Goal: Information Seeking & Learning: Learn about a topic

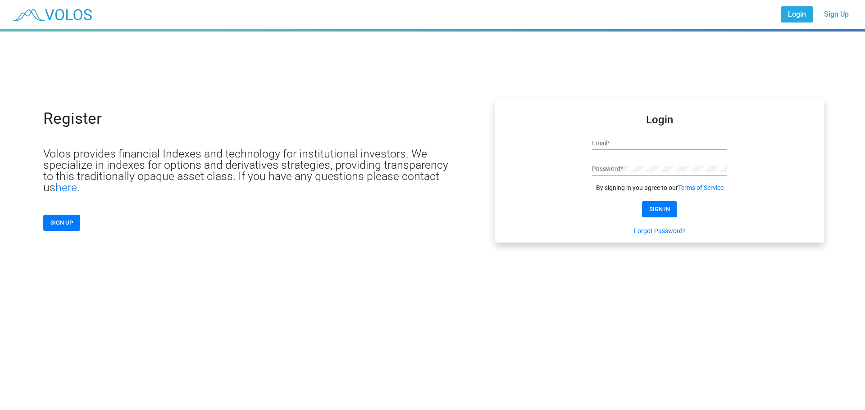
click at [605, 143] on input "Email *" at bounding box center [659, 143] width 135 height 7
click at [601, 143] on input "Email *" at bounding box center [659, 143] width 135 height 7
click at [599, 143] on input "Email *" at bounding box center [659, 143] width 135 height 7
paste input "**********"
type input "**********"
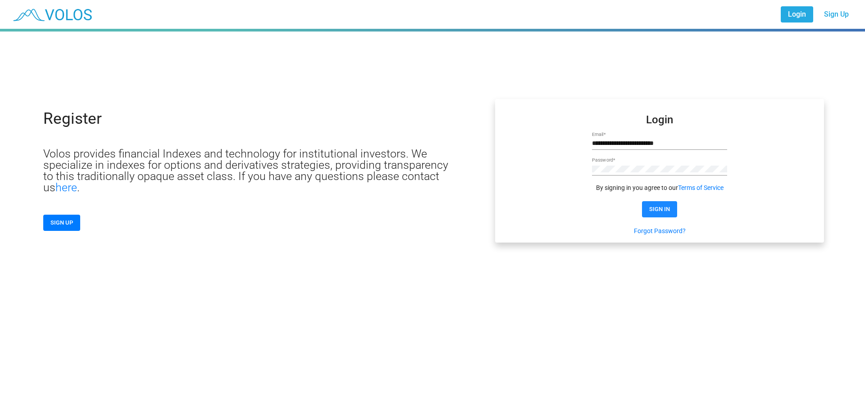
click at [648, 206] on button "SIGN IN" at bounding box center [659, 209] width 35 height 16
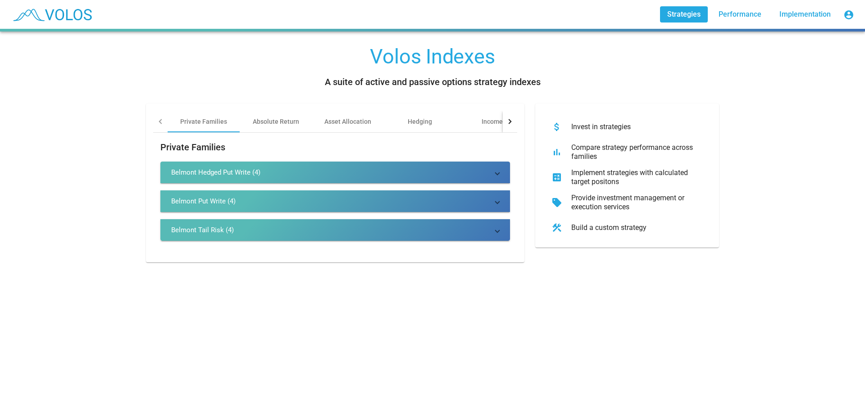
click at [190, 197] on div "Belmont Put Write (4)" at bounding box center [203, 201] width 64 height 9
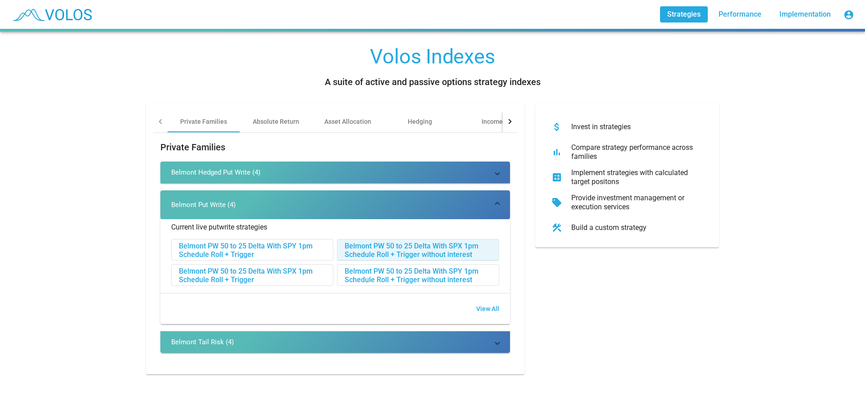
click at [366, 252] on div "Belmont PW 50 to 25 Delta With SPX 1pm Schedule Roll + Trigger without interest" at bounding box center [417, 251] width 161 height 22
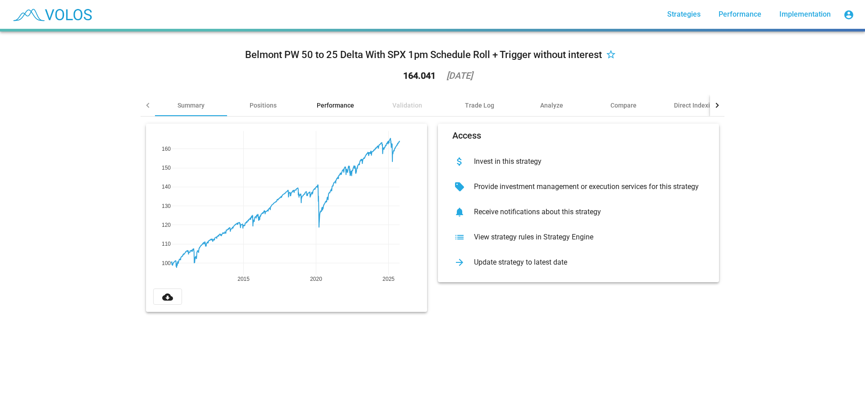
click at [337, 106] on div "Performance" at bounding box center [335, 105] width 37 height 9
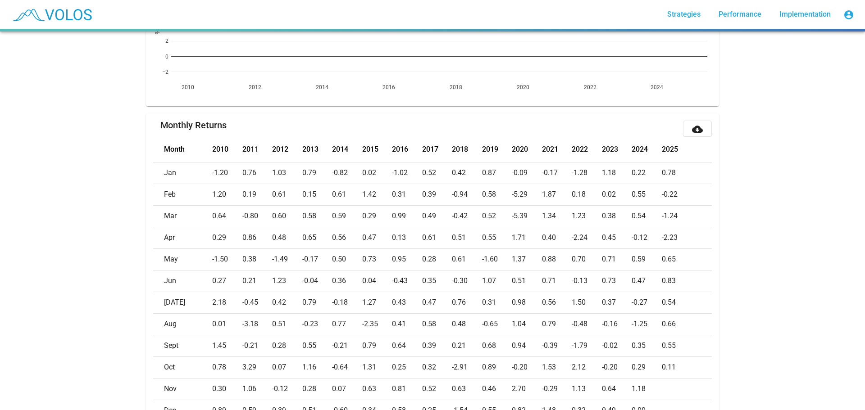
scroll to position [360, 0]
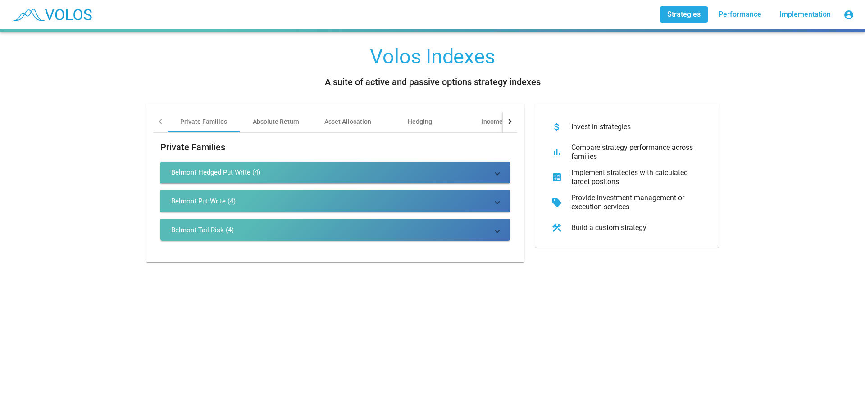
click at [207, 200] on div "Belmont Put Write (4)" at bounding box center [203, 201] width 64 height 9
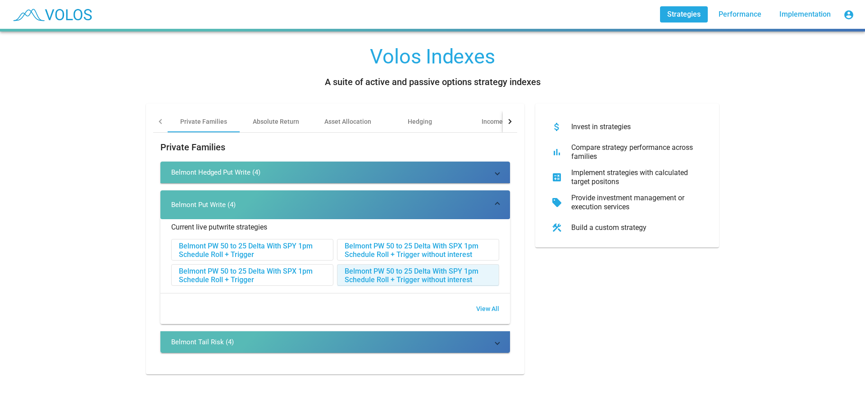
click at [374, 275] on div "Belmont PW 50 to 25 Delta With SPY 1pm Schedule Roll + Trigger without interest" at bounding box center [417, 276] width 161 height 22
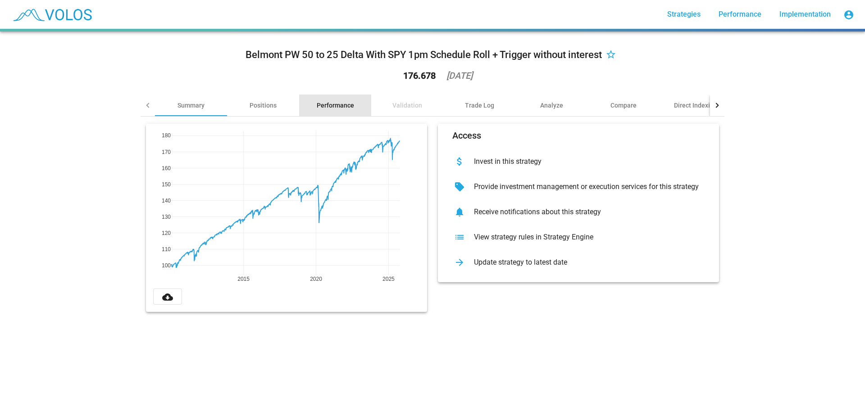
click at [331, 104] on div "Performance" at bounding box center [335, 105] width 37 height 9
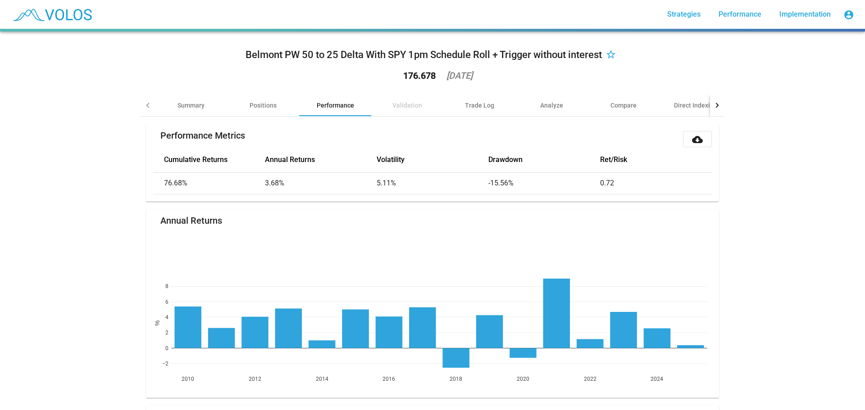
click at [328, 104] on div "Performance" at bounding box center [335, 105] width 37 height 9
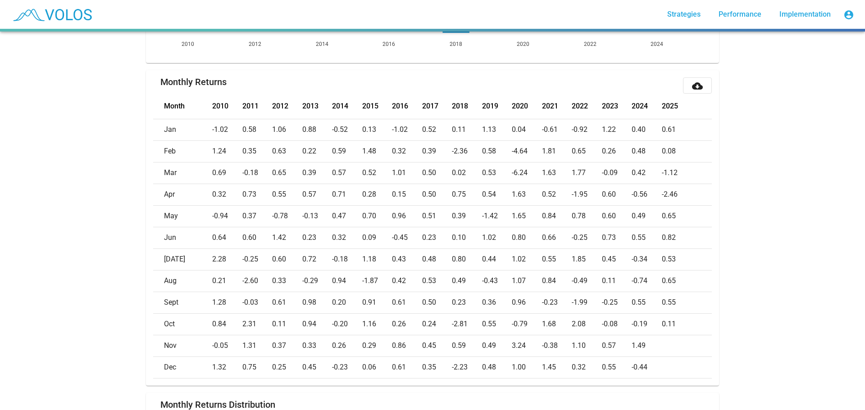
scroll to position [360, 0]
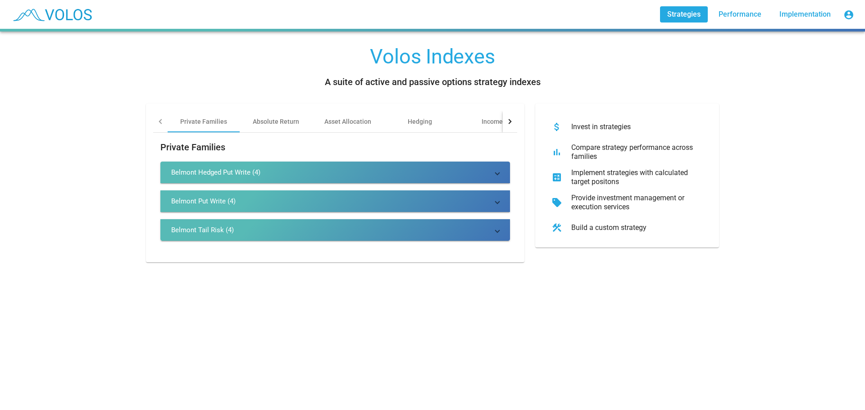
click at [234, 172] on div "Belmont Hedged Put Write (4)" at bounding box center [215, 172] width 89 height 9
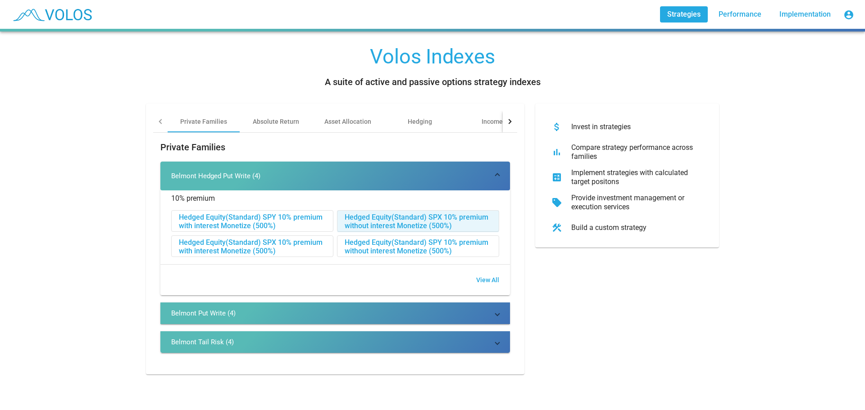
click at [380, 220] on div "Hedged Equity(Standard) SPX 10% premium without interest Monetize (500%)" at bounding box center [417, 222] width 161 height 22
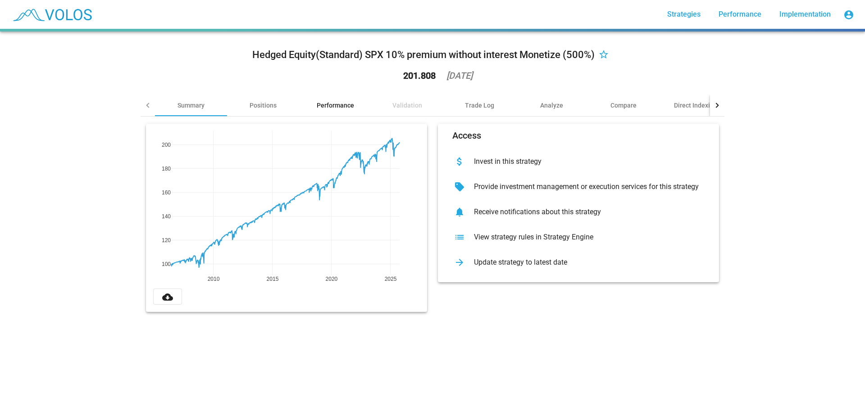
click at [327, 104] on div "Performance" at bounding box center [335, 105] width 37 height 9
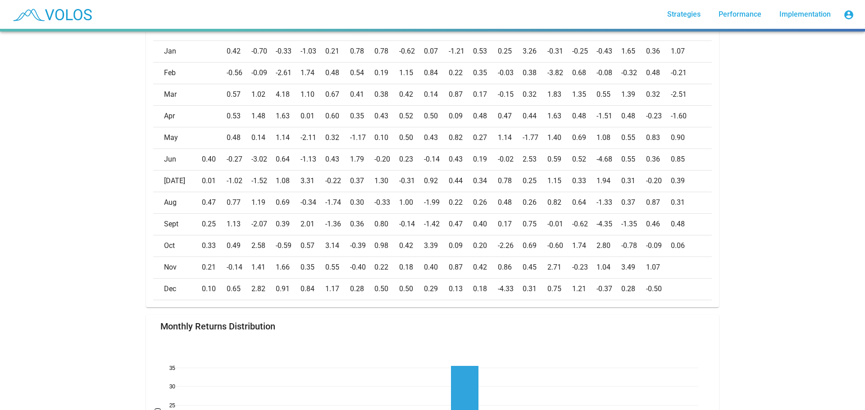
scroll to position [438, 0]
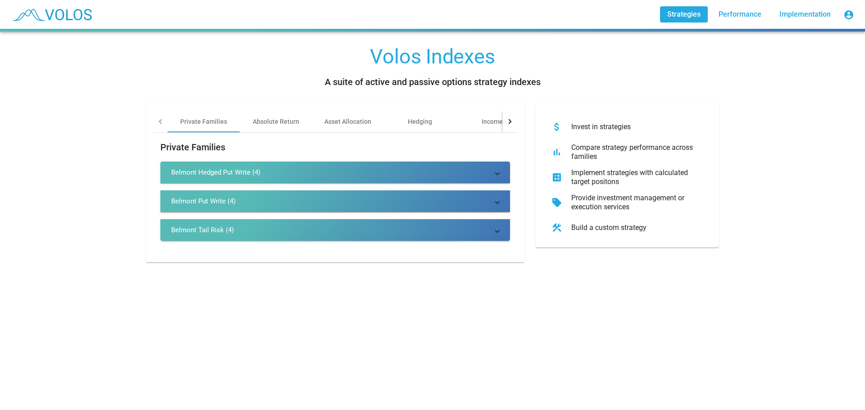
click at [206, 172] on div "Belmont Hedged Put Write (4)" at bounding box center [215, 172] width 89 height 9
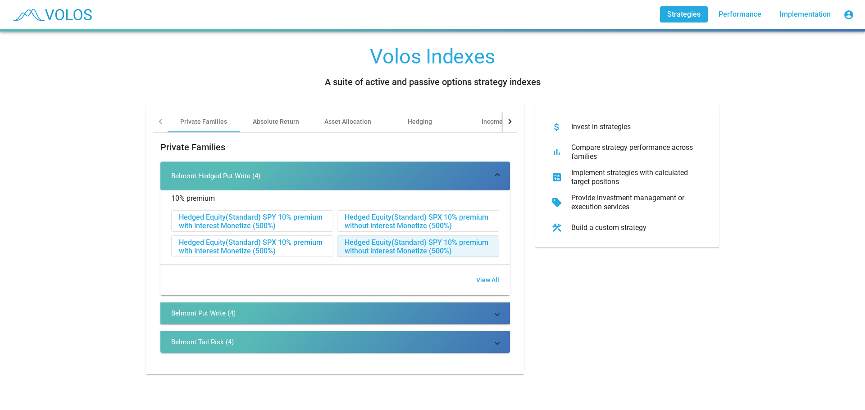
click at [385, 245] on div "Hedged Equity(Standard) SPY 10% premium without interest Monetize (500%)" at bounding box center [417, 247] width 161 height 22
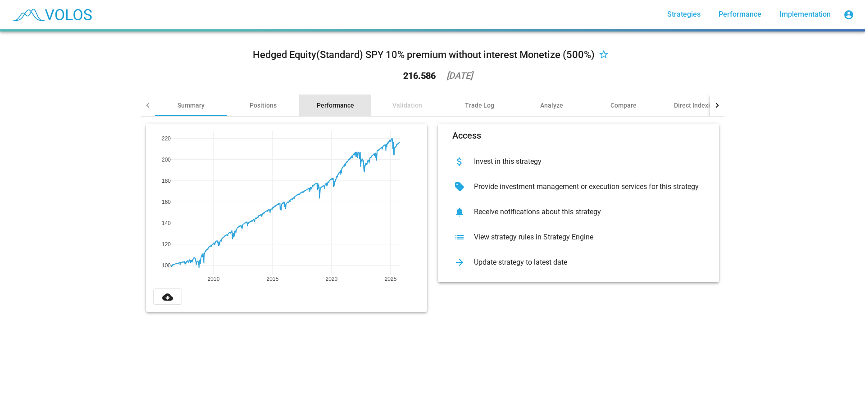
click at [329, 102] on div "Performance" at bounding box center [335, 105] width 37 height 9
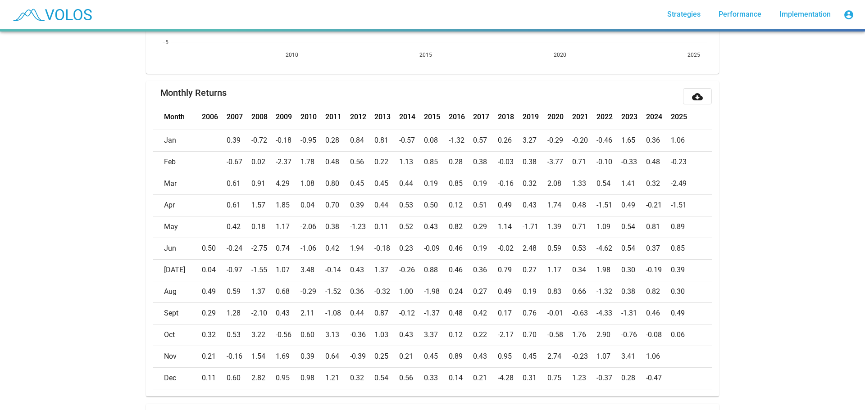
scroll to position [393, 0]
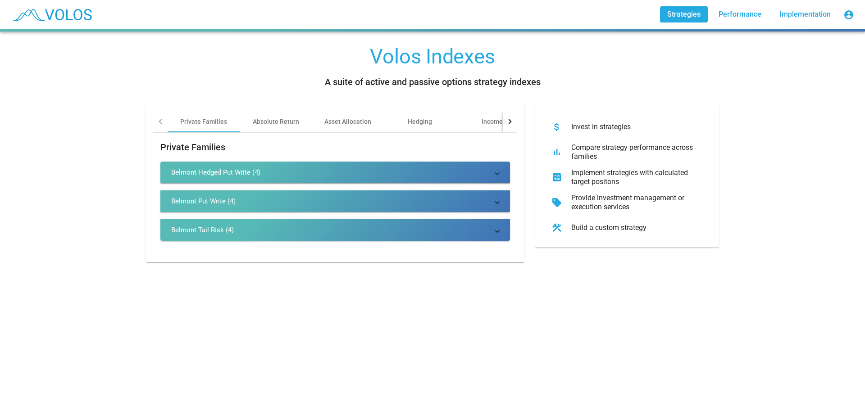
click at [187, 232] on div "Belmont Tail Risk (4)" at bounding box center [202, 230] width 63 height 9
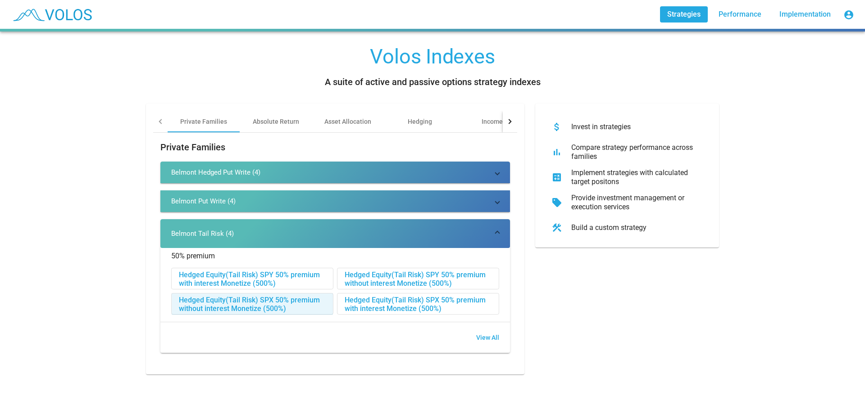
click at [199, 299] on div "Hedged Equity(Tail Risk) SPX 50% premium without interest Monetize (500%)" at bounding box center [252, 305] width 161 height 22
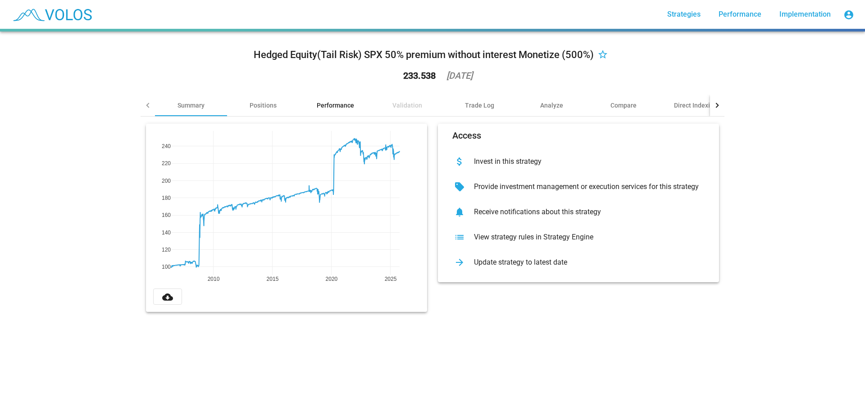
click at [326, 104] on div "Performance" at bounding box center [335, 105] width 37 height 9
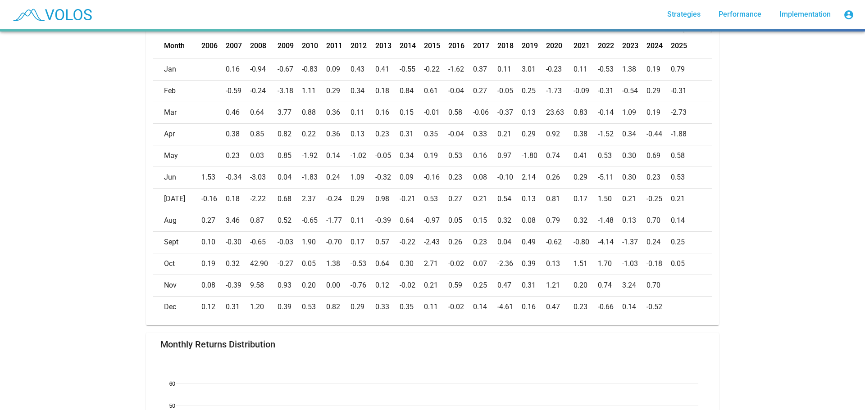
scroll to position [405, 0]
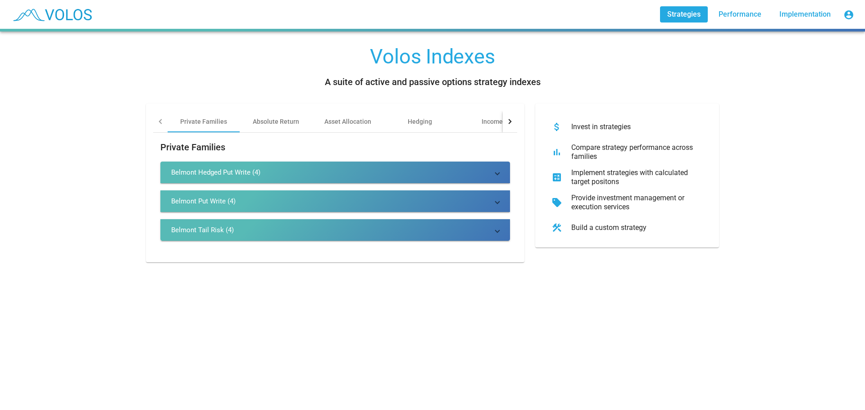
click at [192, 230] on div "Belmont Tail Risk (4)" at bounding box center [202, 230] width 63 height 9
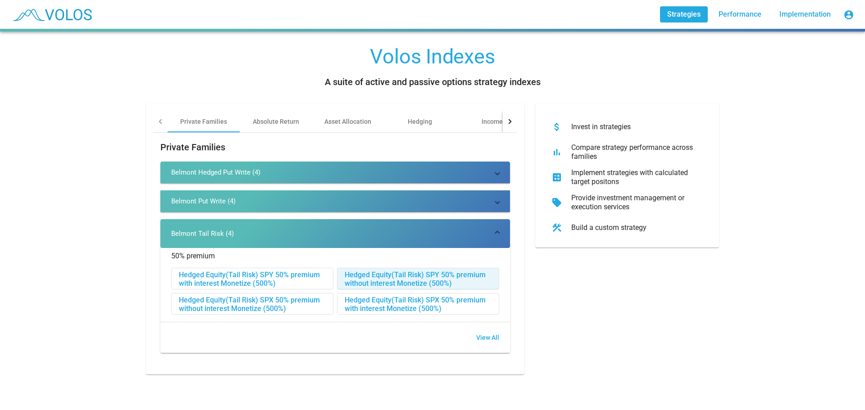
click at [369, 277] on div "Hedged Equity(Tail Risk) SPY 50% premium without interest Monetize (500%)" at bounding box center [417, 279] width 161 height 22
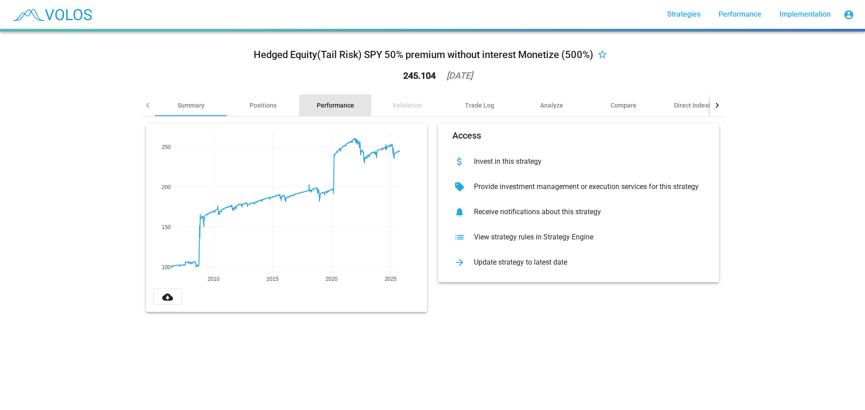
click at [327, 103] on div "Performance" at bounding box center [335, 105] width 37 height 9
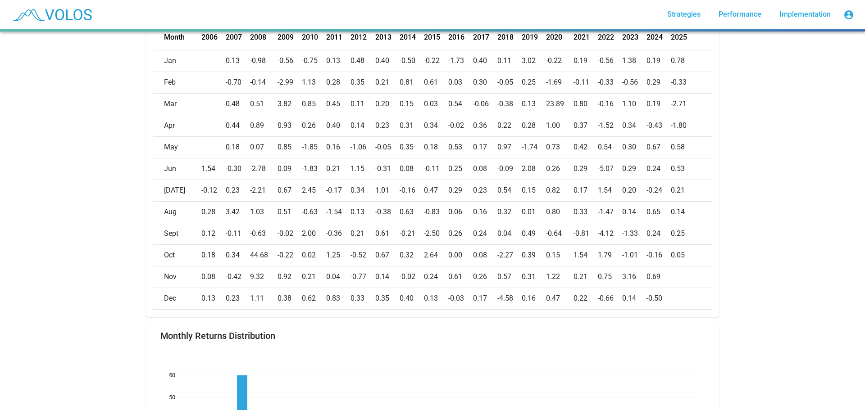
scroll to position [438, 0]
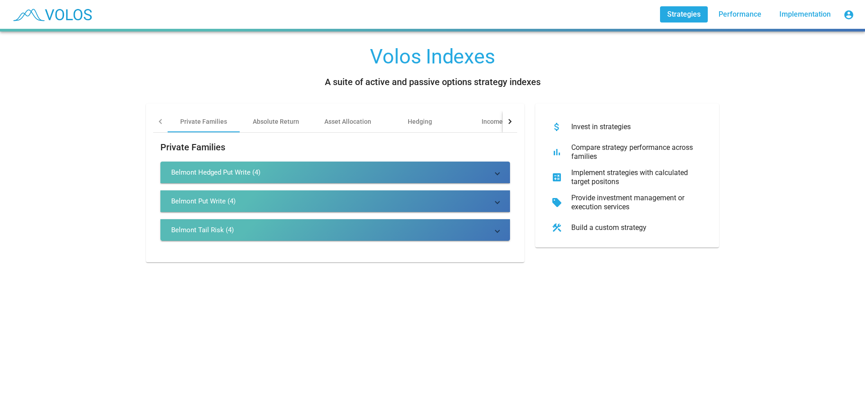
click at [185, 229] on div "Belmont Tail Risk (4)" at bounding box center [202, 230] width 63 height 9
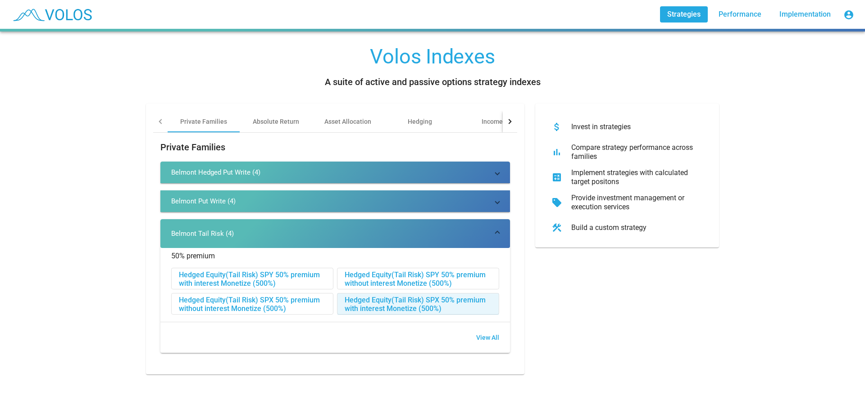
click at [368, 301] on div "Hedged Equity(Tail Risk) SPX 50% premium with interest Monetize (500%)" at bounding box center [417, 305] width 161 height 22
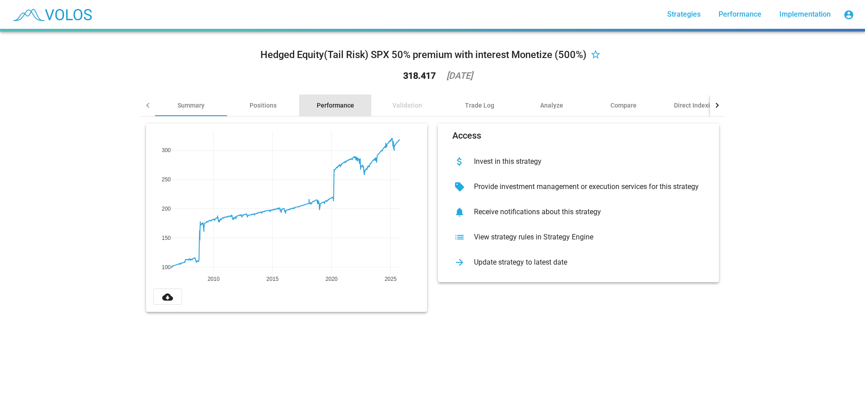
click at [329, 103] on div "Performance" at bounding box center [335, 105] width 37 height 9
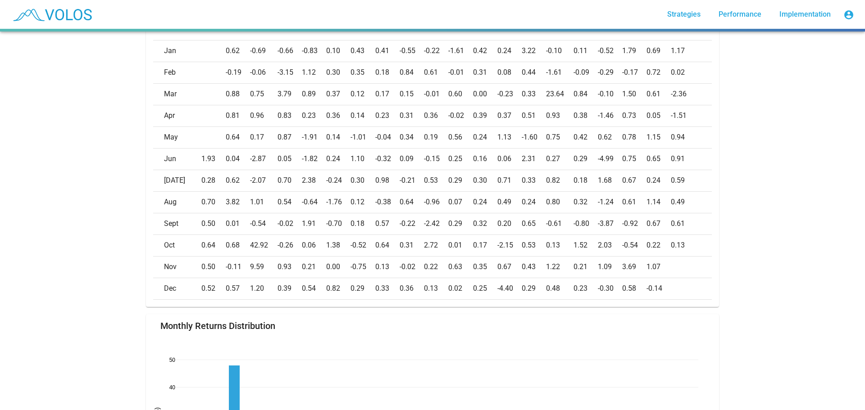
scroll to position [438, 0]
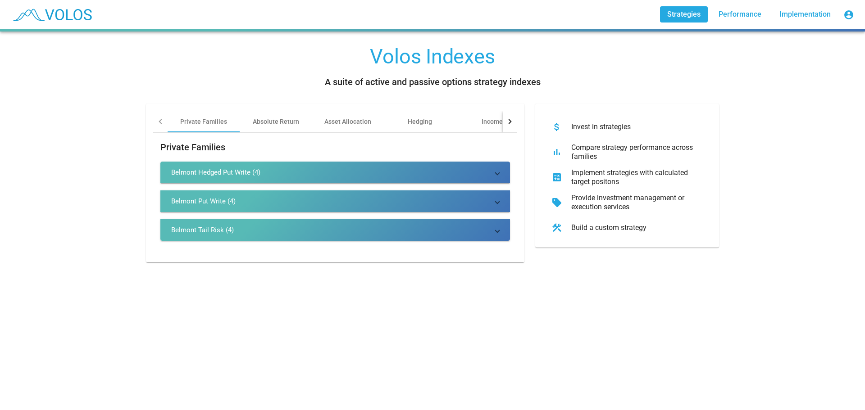
click at [192, 198] on div "Belmont Put Write (4)" at bounding box center [203, 201] width 64 height 9
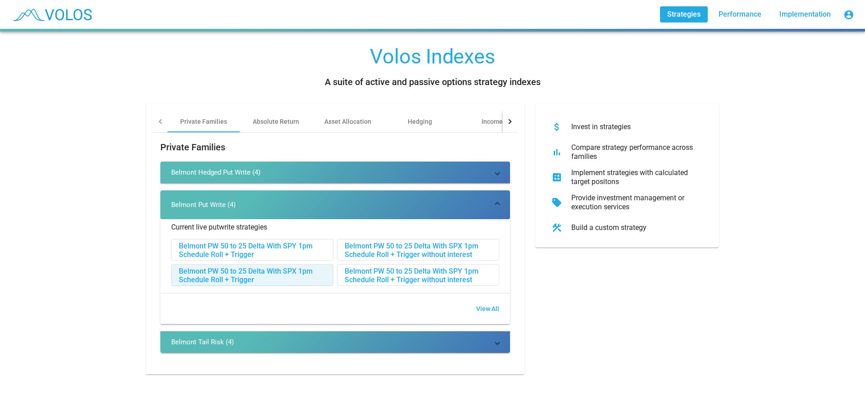
click at [206, 274] on div "Belmont PW 50 to 25 Delta With SPX 1pm Schedule Roll + Trigger" at bounding box center [252, 276] width 161 height 22
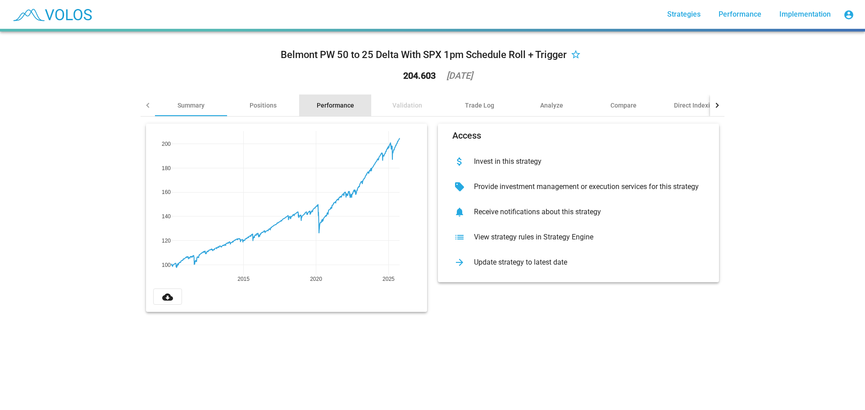
click at [320, 106] on div "Performance" at bounding box center [335, 105] width 37 height 9
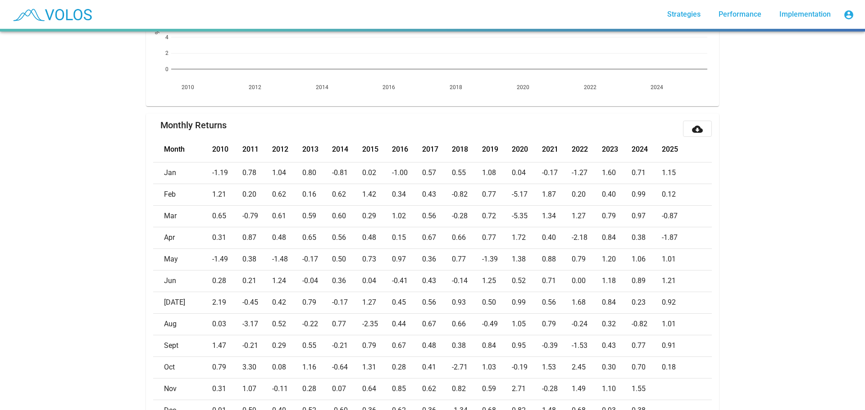
scroll to position [360, 0]
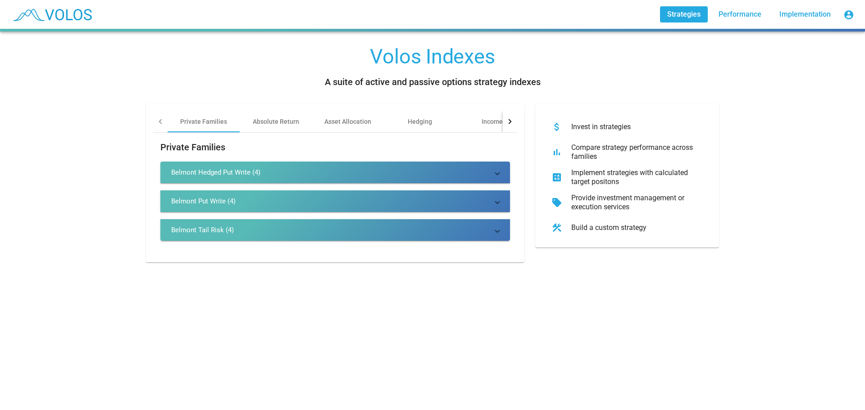
click at [198, 174] on div "Belmont Hedged Put Write (4)" at bounding box center [215, 172] width 89 height 9
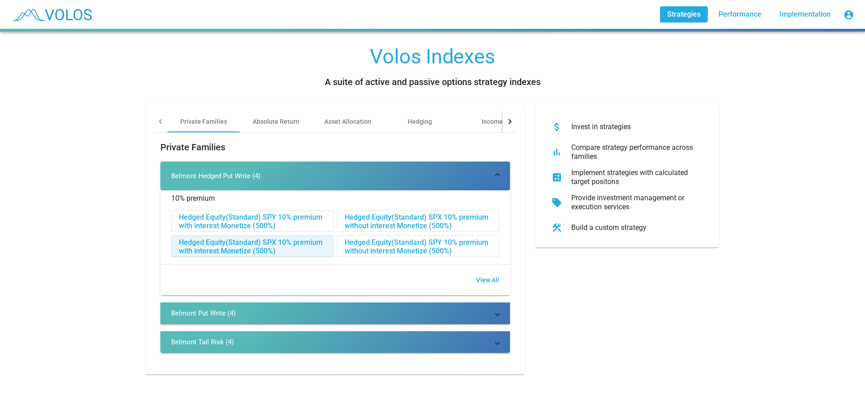
click at [217, 245] on div "Hedged Equity(Standard) SPX 10% premium with interest Monetize (500%)" at bounding box center [252, 247] width 161 height 22
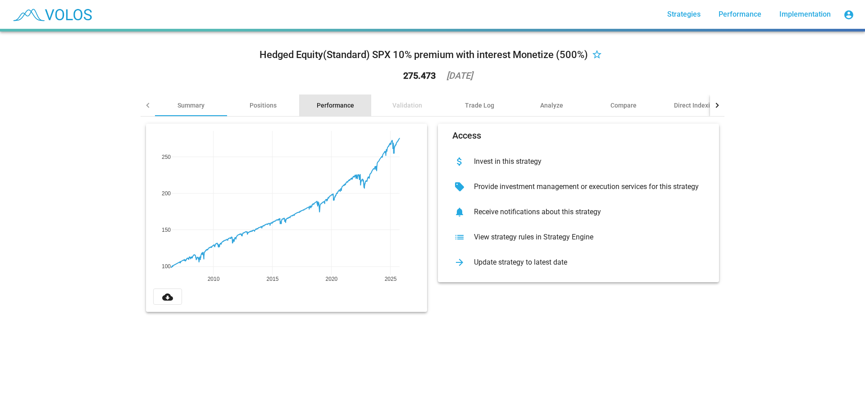
click at [338, 104] on div "Performance" at bounding box center [335, 105] width 37 height 9
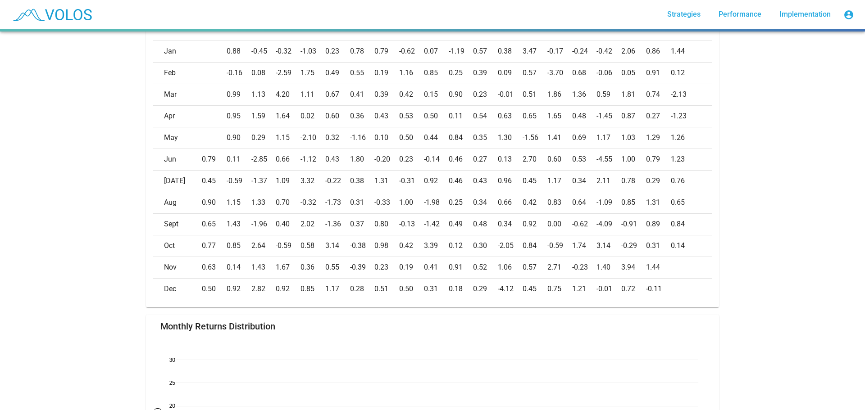
scroll to position [438, 0]
